Goal: Information Seeking & Learning: Learn about a topic

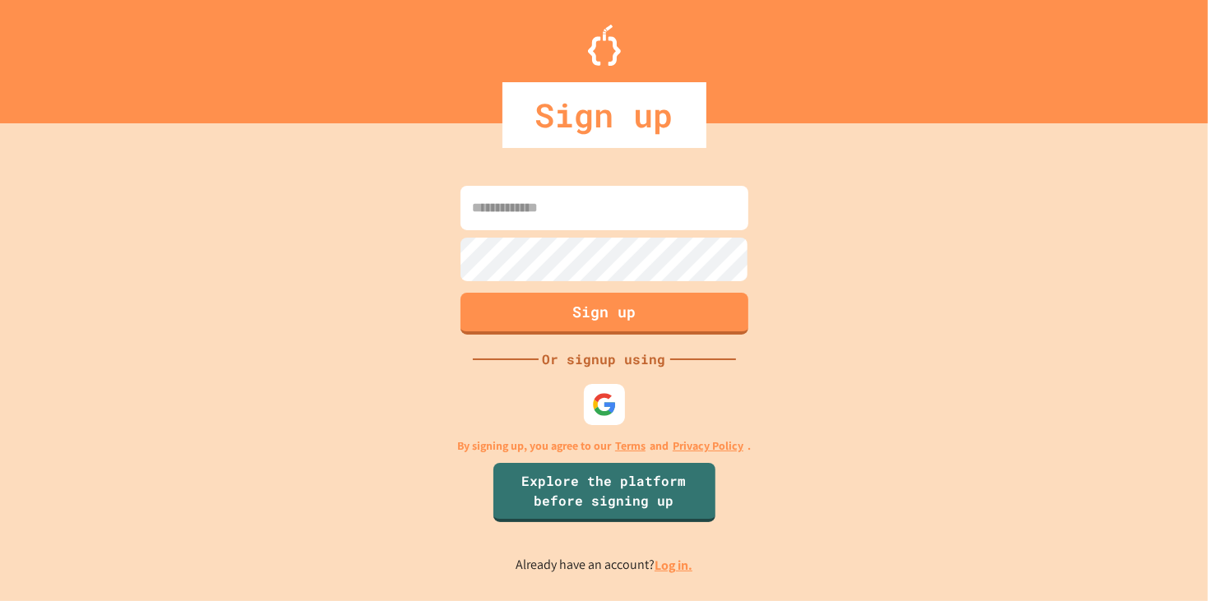
click at [686, 559] on link "Log in." at bounding box center [674, 565] width 38 height 17
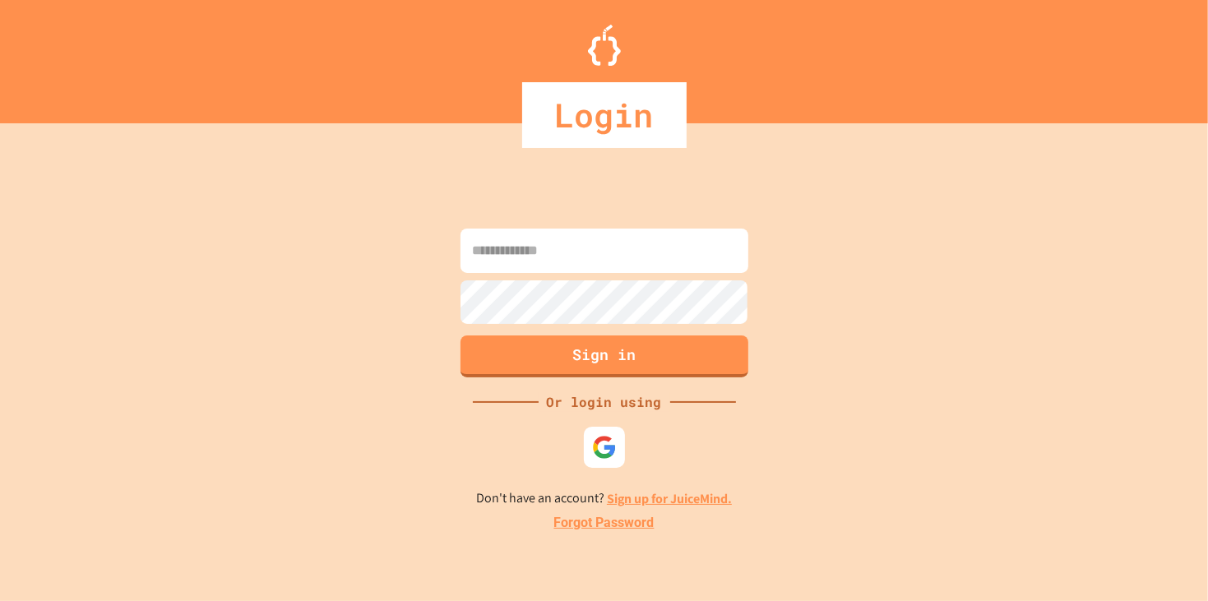
click at [568, 243] on input at bounding box center [605, 251] width 288 height 44
type input "**********"
click at [511, 347] on button "Sign in" at bounding box center [604, 355] width 294 height 43
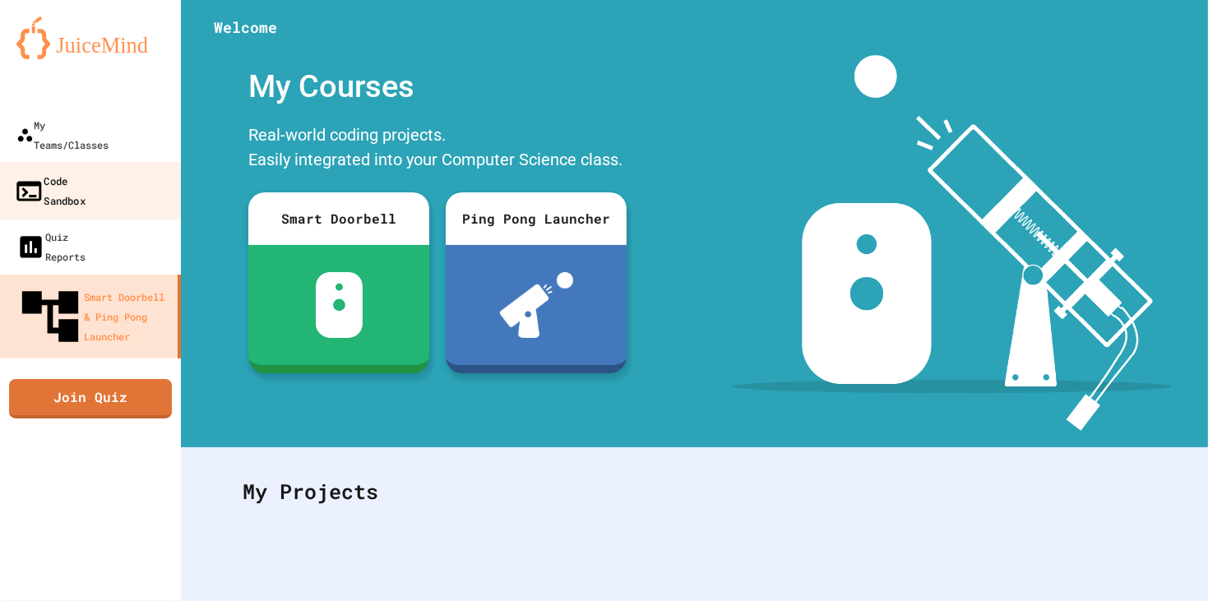
click at [86, 170] on div "Code Sandbox" at bounding box center [50, 190] width 72 height 40
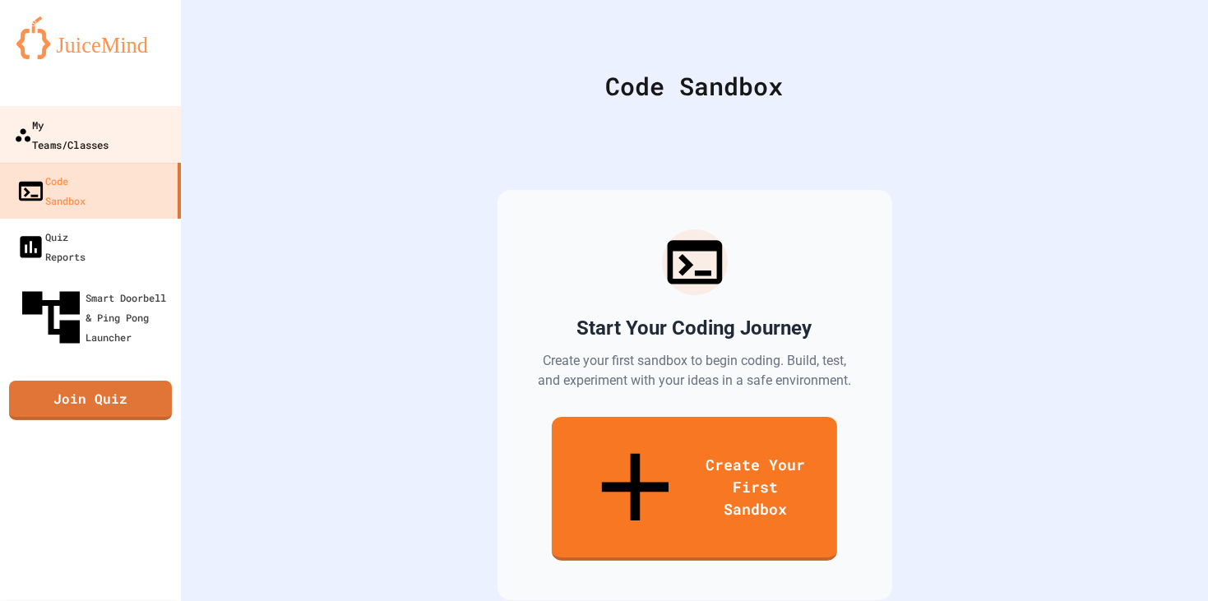
click at [119, 114] on link "My Teams/Classes" at bounding box center [91, 135] width 187 height 58
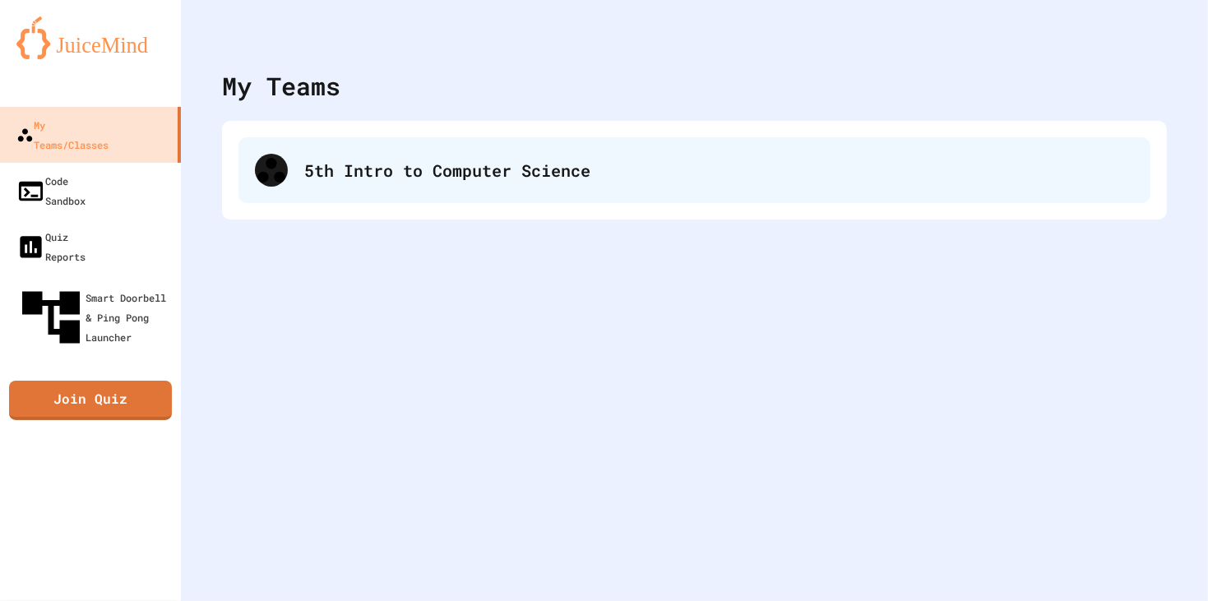
click at [518, 183] on div "5th Intro to Computer Science" at bounding box center [695, 170] width 912 height 66
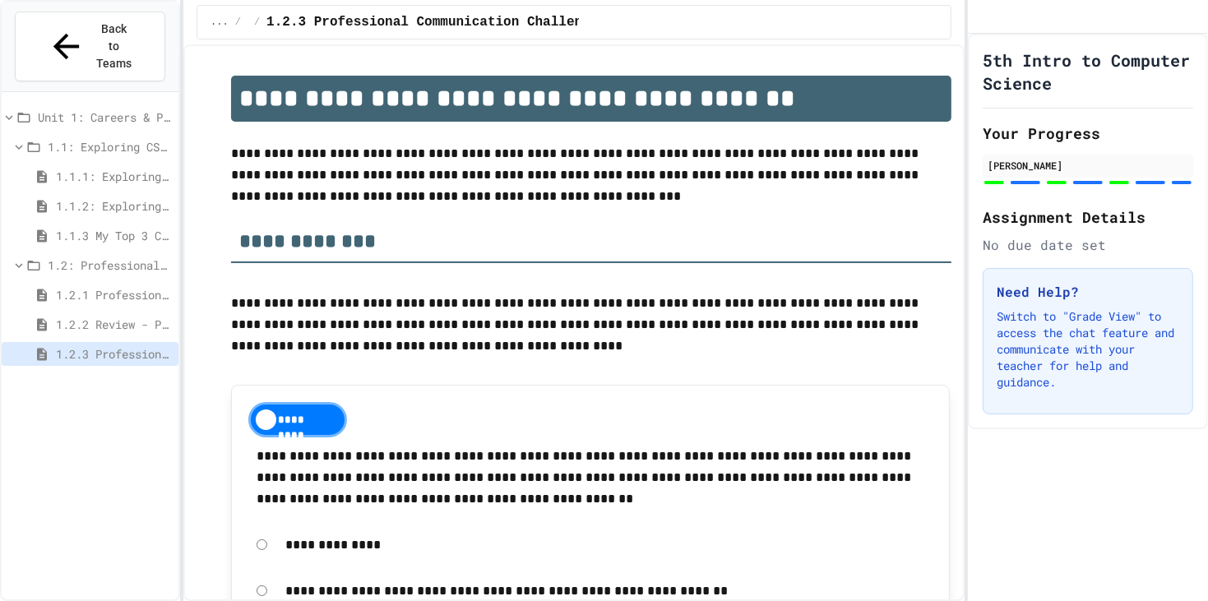
click at [146, 316] on span "1.2.2 Review - Professional Communication" at bounding box center [114, 324] width 116 height 17
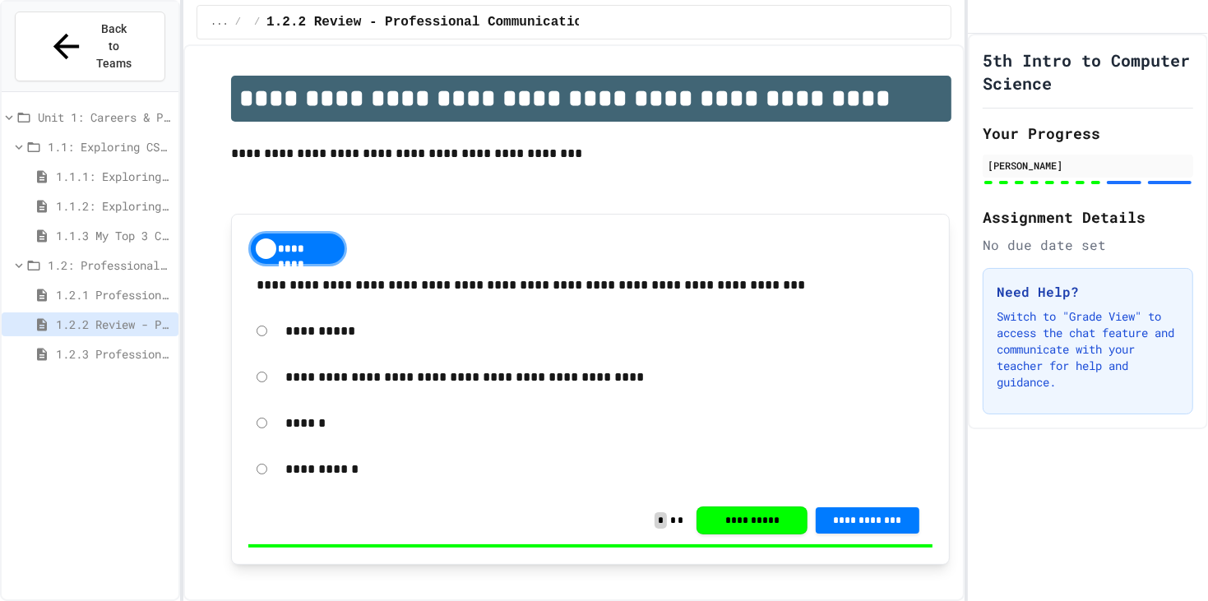
click at [143, 345] on span "1.2.3 Professional Communication Challenge" at bounding box center [114, 353] width 116 height 17
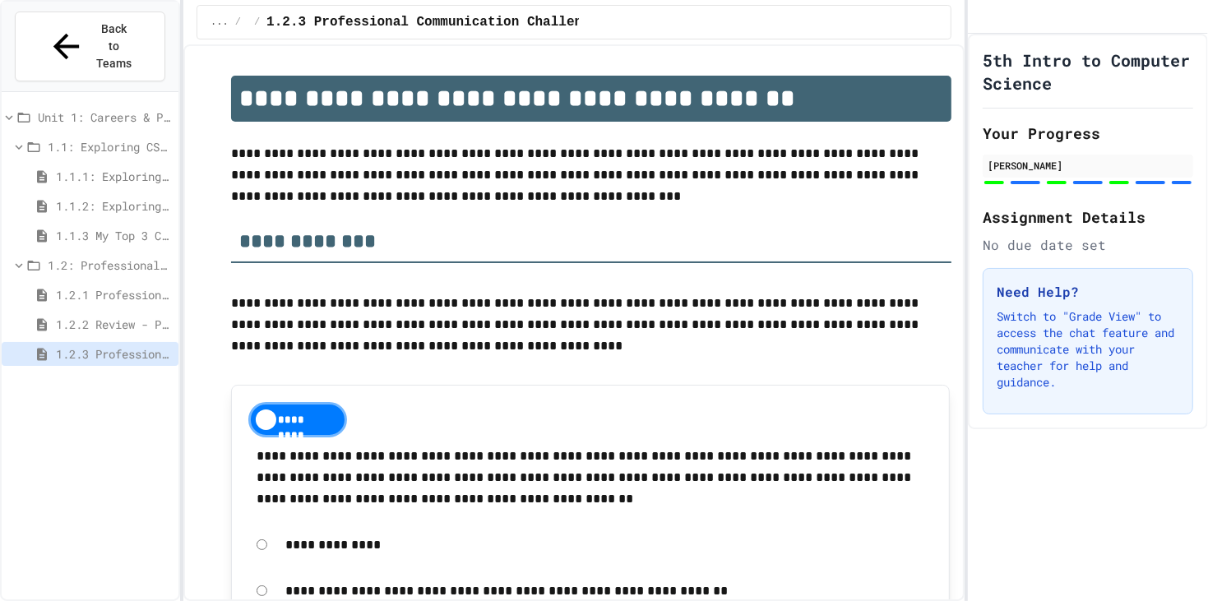
click at [476, 44] on div "**********" at bounding box center [573, 322] width 781 height 557
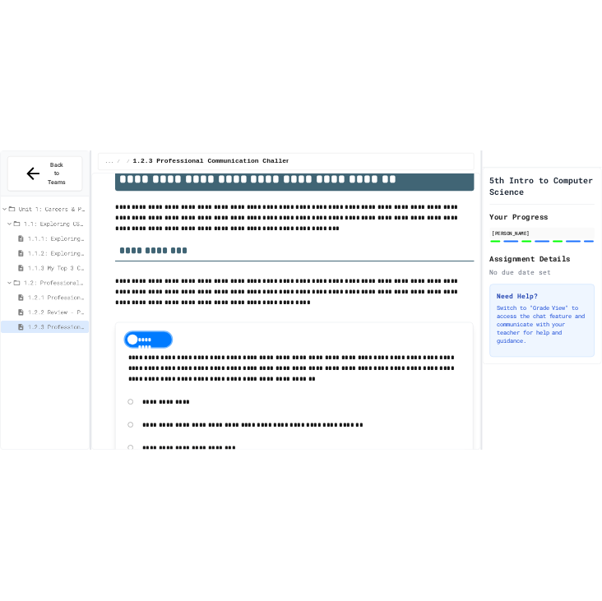
scroll to position [44, 0]
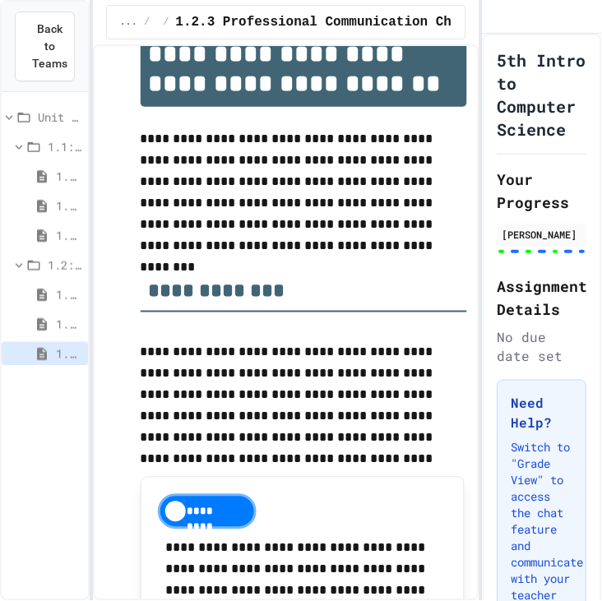
click at [59, 177] on span "1.1.1: Exploring CS Careers" at bounding box center [68, 176] width 25 height 17
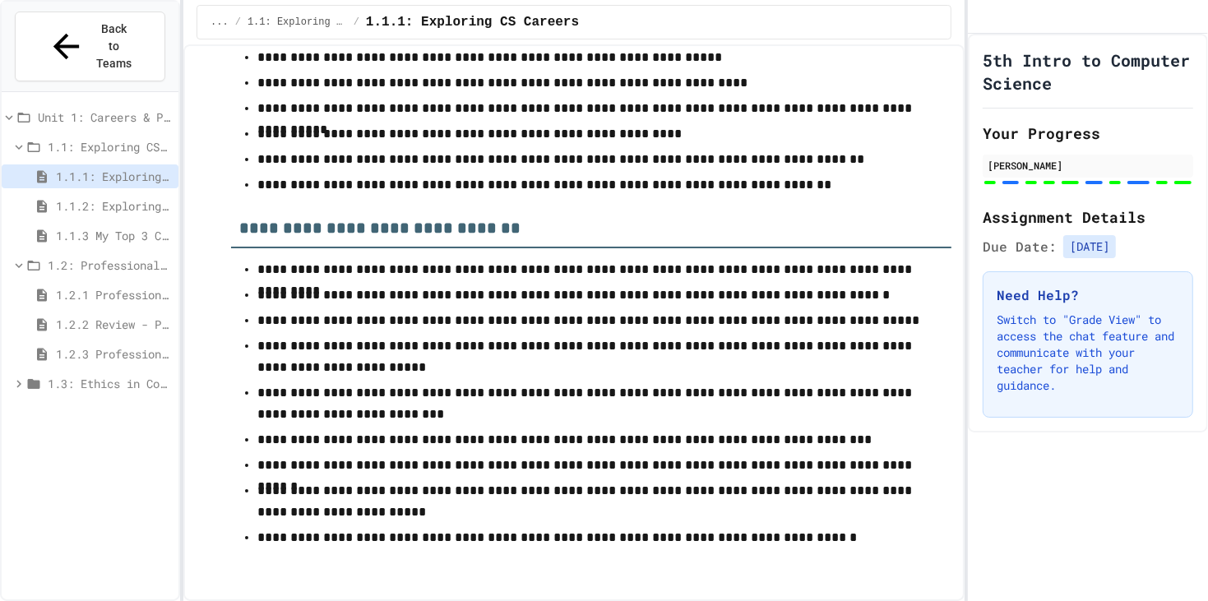
scroll to position [6398, 0]
